Goal: Information Seeking & Learning: Compare options

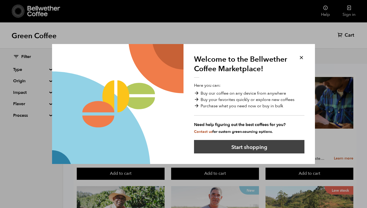
click at [258, 147] on button "Start shopping" at bounding box center [249, 146] width 110 height 13
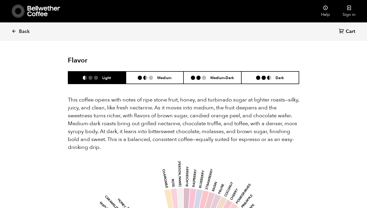
scroll to position [343, 0]
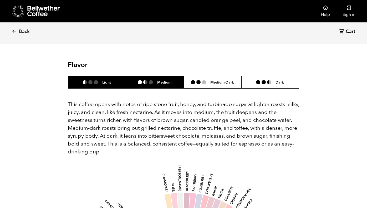
click at [147, 76] on li "Medium" at bounding box center [155, 82] width 58 height 12
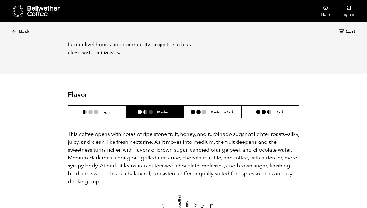
scroll to position [313, 0]
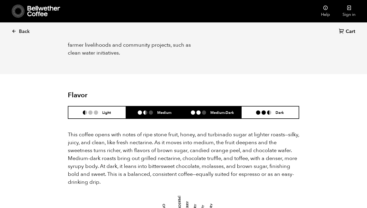
click at [228, 110] on h6 "Medium-Dark" at bounding box center [222, 112] width 24 height 4
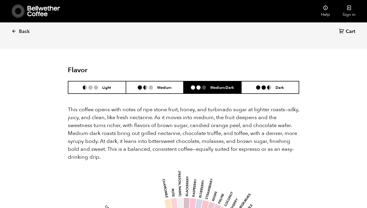
scroll to position [336, 0]
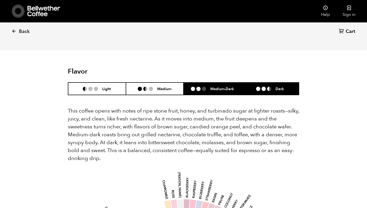
click at [262, 82] on li "Dark" at bounding box center [270, 88] width 58 height 12
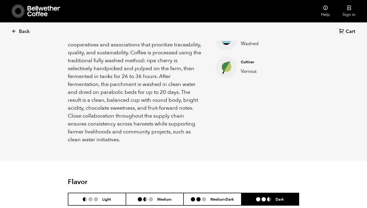
scroll to position [231, 0]
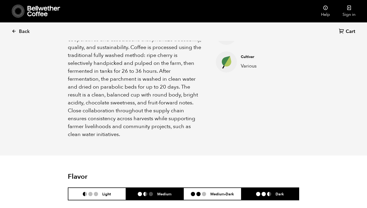
click at [159, 191] on h6 "Medium" at bounding box center [164, 193] width 14 height 4
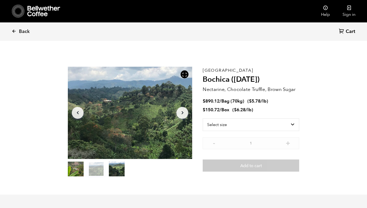
scroll to position [0, 0]
click at [25, 29] on span "Back" at bounding box center [24, 31] width 11 height 6
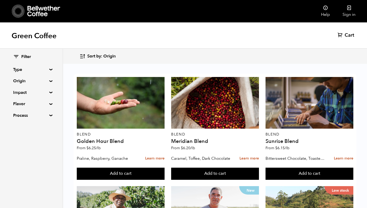
scroll to position [422, 0]
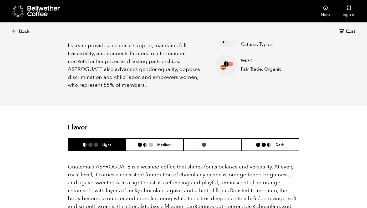
scroll to position [256, 0]
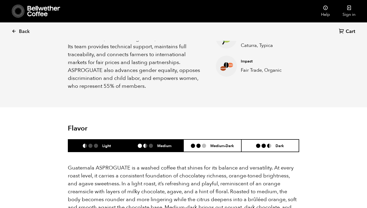
click at [153, 141] on li "Medium" at bounding box center [155, 145] width 58 height 12
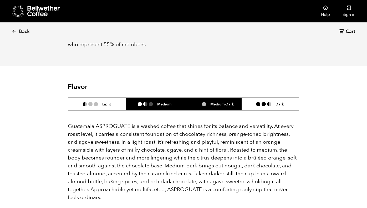
scroll to position [297, 0]
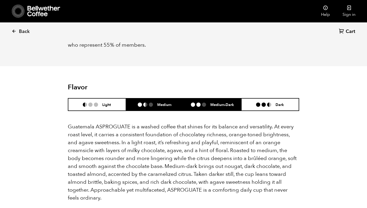
click at [215, 102] on h6 "Medium-Dark" at bounding box center [222, 104] width 24 height 4
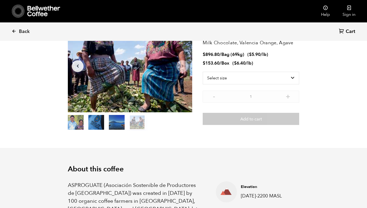
scroll to position [46, 0]
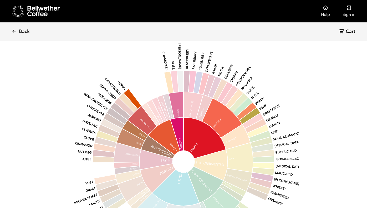
scroll to position [447, 0]
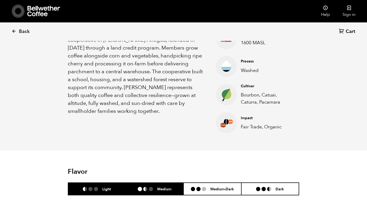
click at [154, 184] on li "Medium" at bounding box center [155, 188] width 58 height 12
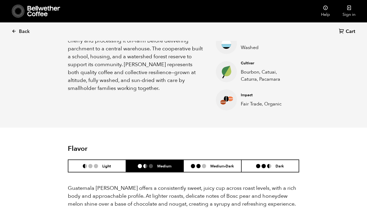
scroll to position [224, 0]
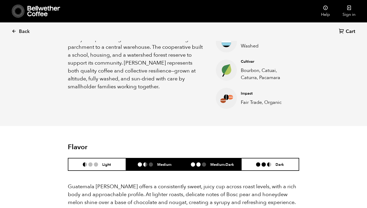
click at [213, 167] on li "Medium-Dark" at bounding box center [213, 164] width 58 height 12
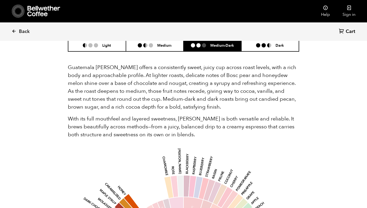
scroll to position [344, 0]
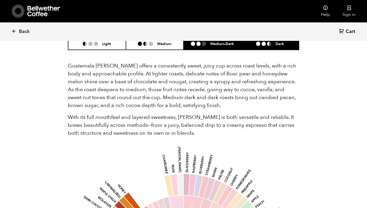
click at [269, 44] on li at bounding box center [269, 44] width 4 height 4
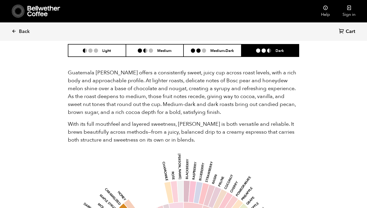
scroll to position [322, 0]
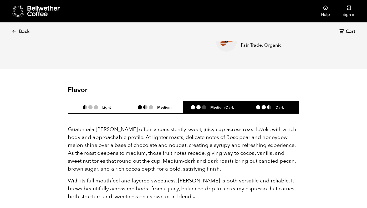
click at [213, 104] on li "Medium-Dark" at bounding box center [213, 107] width 58 height 12
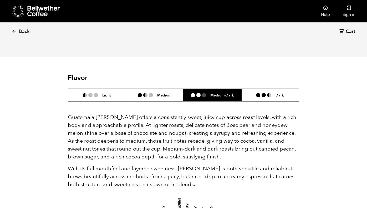
scroll to position [287, 0]
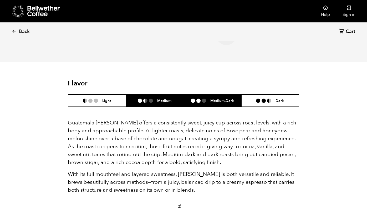
click at [157, 101] on ul at bounding box center [147, 100] width 19 height 4
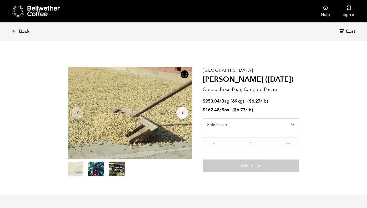
scroll to position [0, 0]
click at [23, 32] on span "Back" at bounding box center [24, 31] width 11 height 6
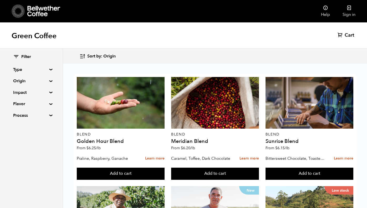
scroll to position [142, 0]
